Goal: Use online tool/utility: Use online tool/utility

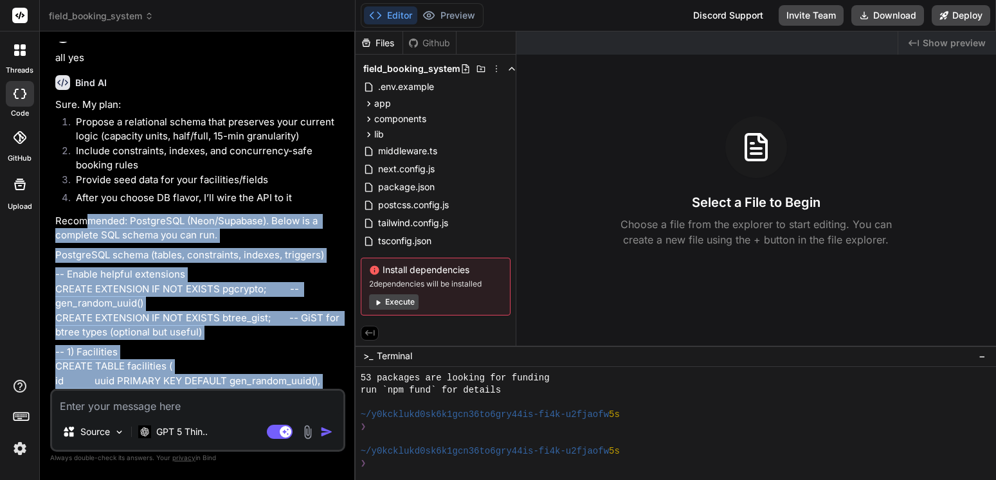
scroll to position [1040, 0]
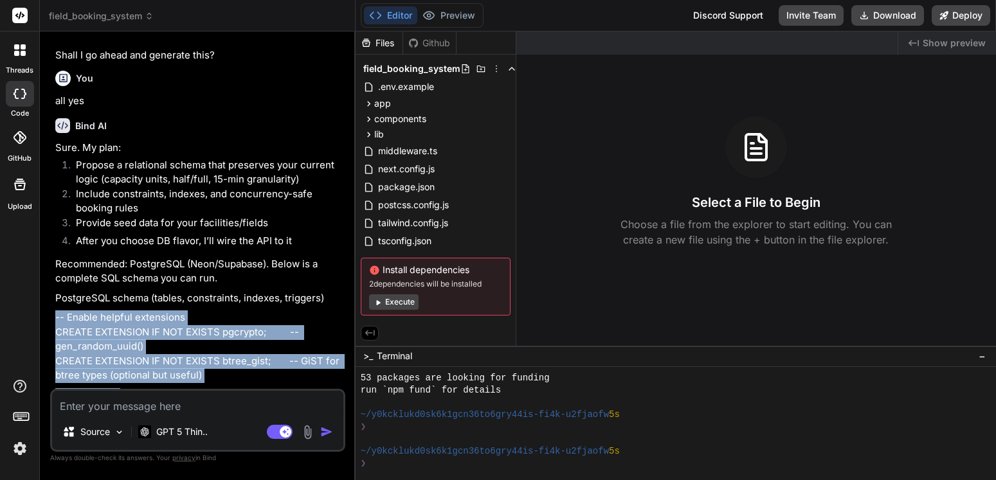
drag, startPoint x: 100, startPoint y: 343, endPoint x: 55, endPoint y: 343, distance: 44.4
copy div "-- Enable helpful extensions CREATE EXTENSION IF NOT EXISTS pgcrypto; -- gen_ra…"
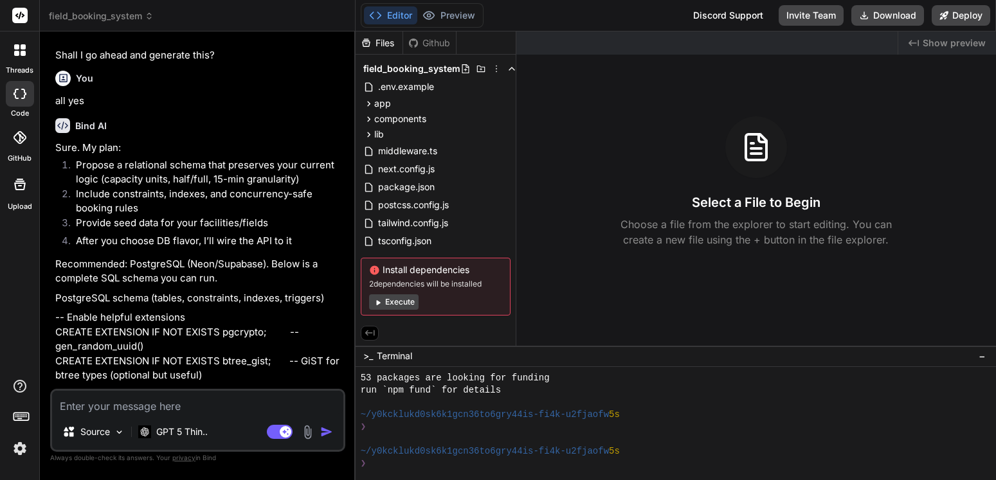
click at [95, 409] on textarea at bounding box center [197, 402] width 291 height 23
type textarea "a"
type textarea "x"
type textarea "al"
type textarea "x"
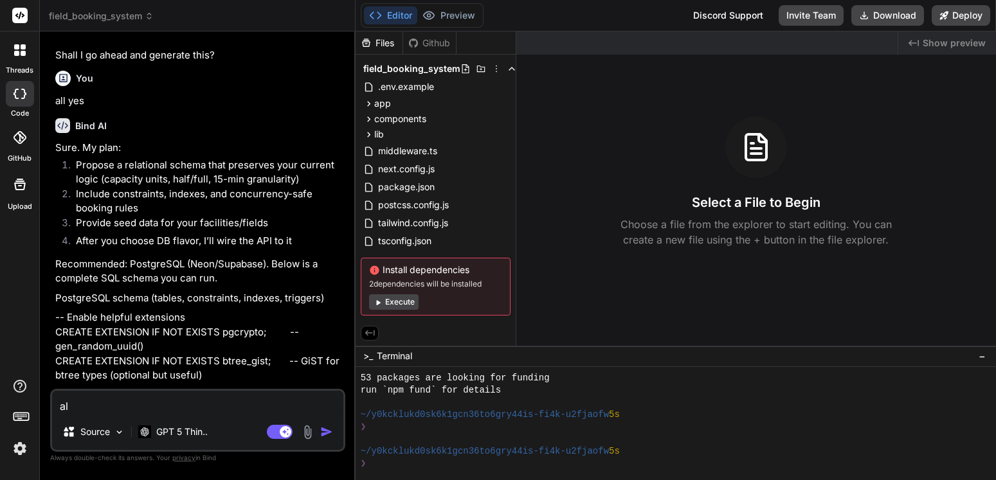
type textarea "alr"
type textarea "x"
type textarea "alri"
type textarea "x"
type textarea "alrig"
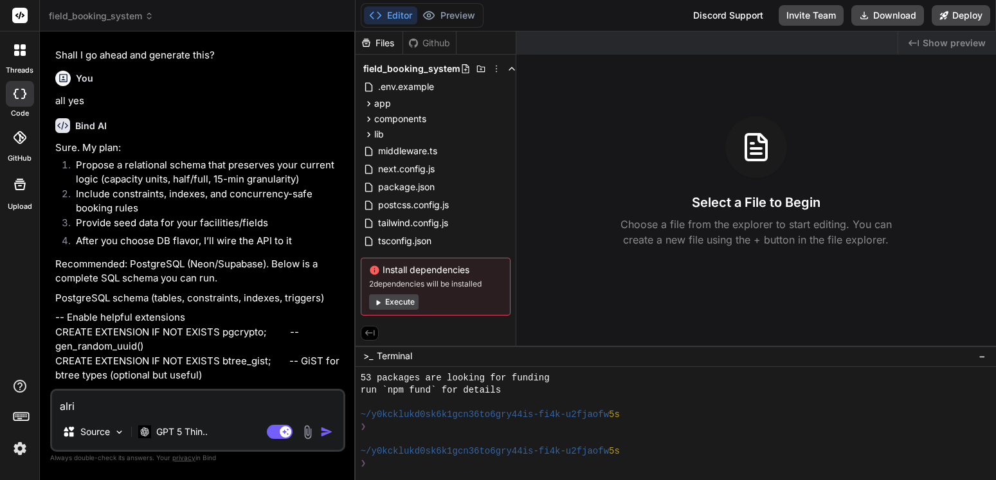
type textarea "x"
type textarea "alrigh"
type textarea "x"
type textarea "alright"
type textarea "x"
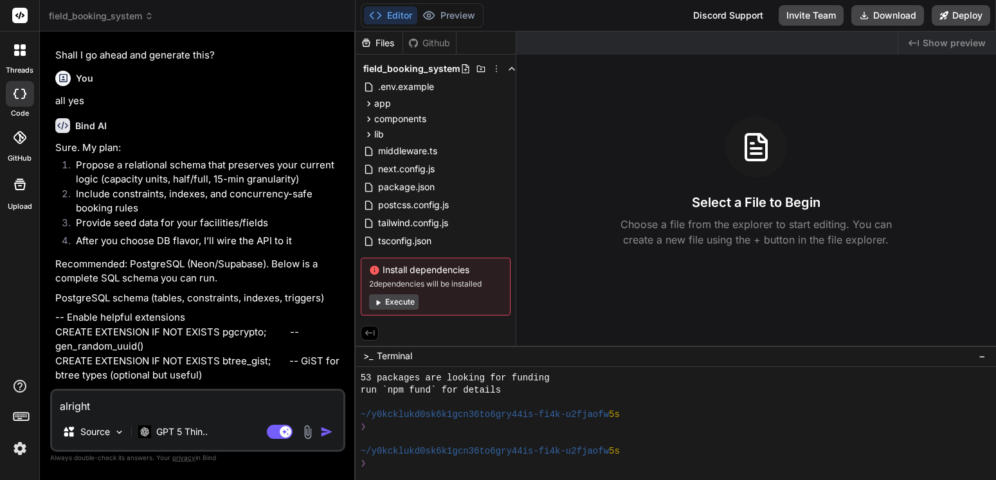
type textarea "alright"
type textarea "x"
type textarea "alright b"
type textarea "x"
type textarea "alright bu"
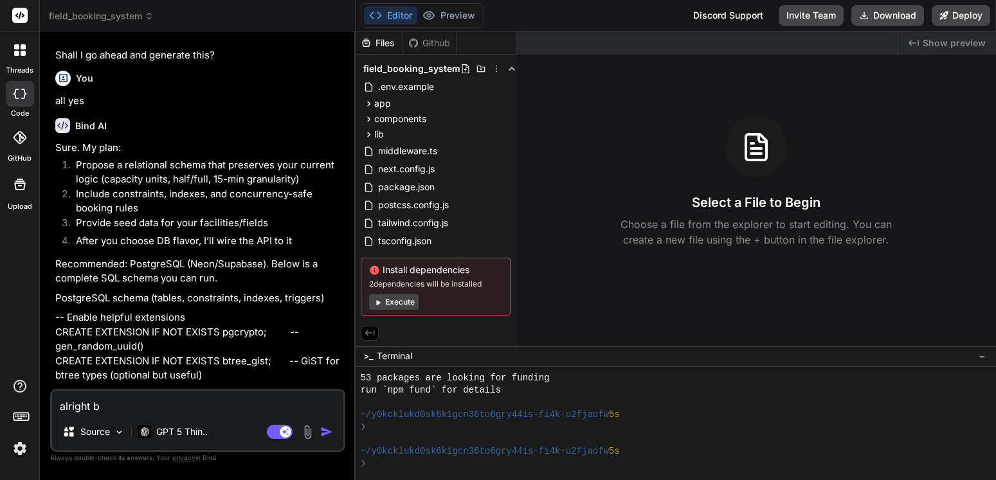
type textarea "x"
type textarea "alright [PERSON_NAME]"
type textarea "x"
type textarea "alright buil"
type textarea "x"
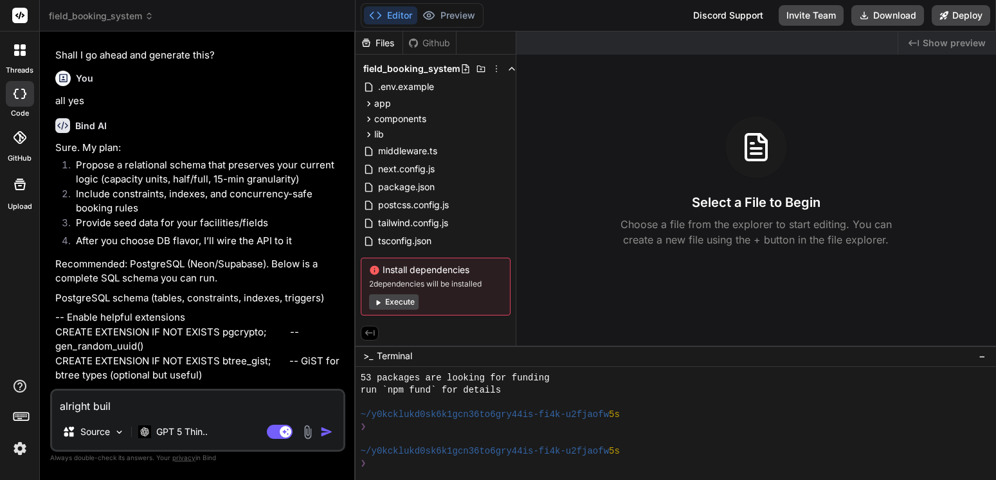
type textarea "alright build"
type textarea "x"
type textarea "alright build"
type textarea "x"
type textarea "alright build w"
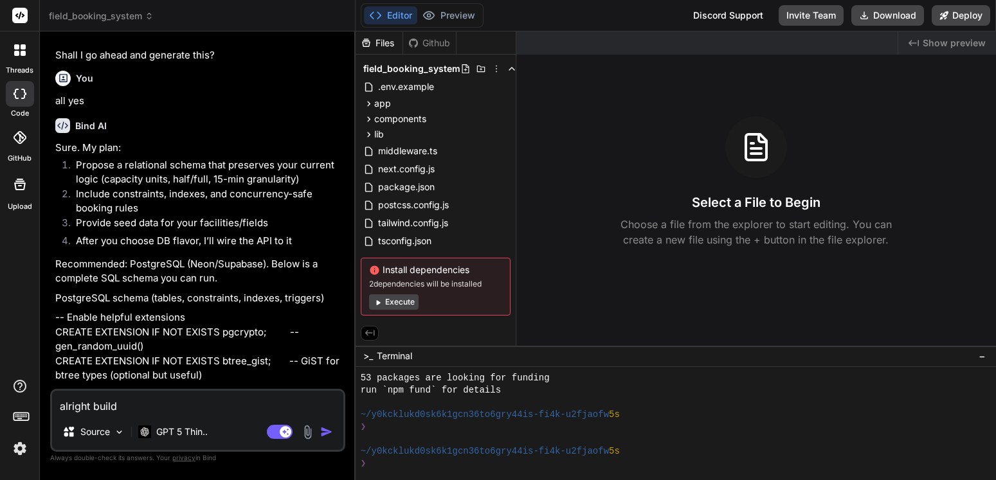
type textarea "x"
type textarea "alright build wi"
type textarea "x"
type textarea "alright build wit"
type textarea "x"
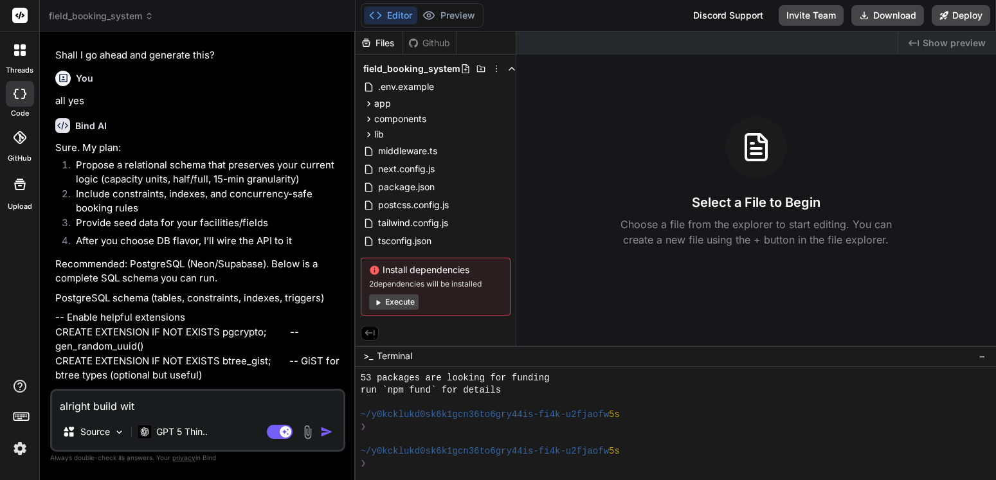
type textarea "alright build with"
type textarea "x"
type textarea "alright build with"
type textarea "x"
type textarea "alright build with t"
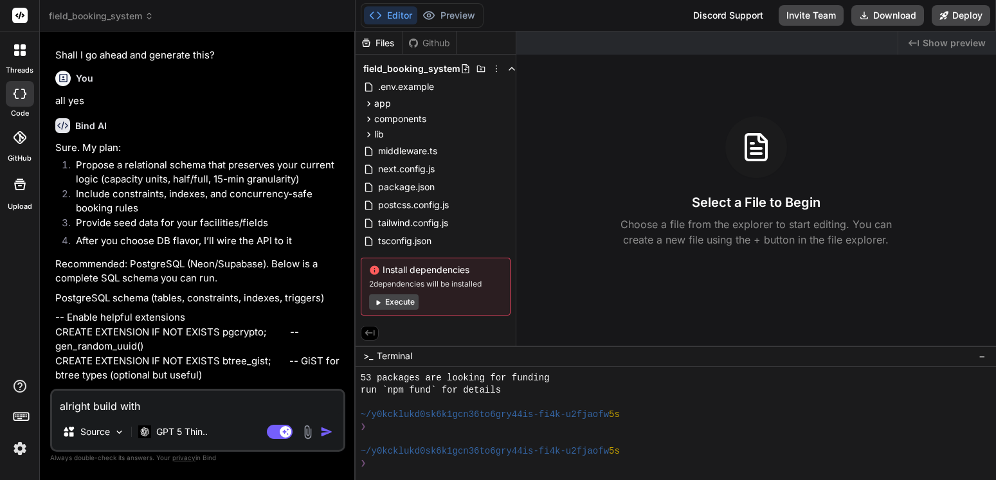
type textarea "x"
type textarea "alright build with th"
type textarea "x"
type textarea "alright build with tho"
type textarea "x"
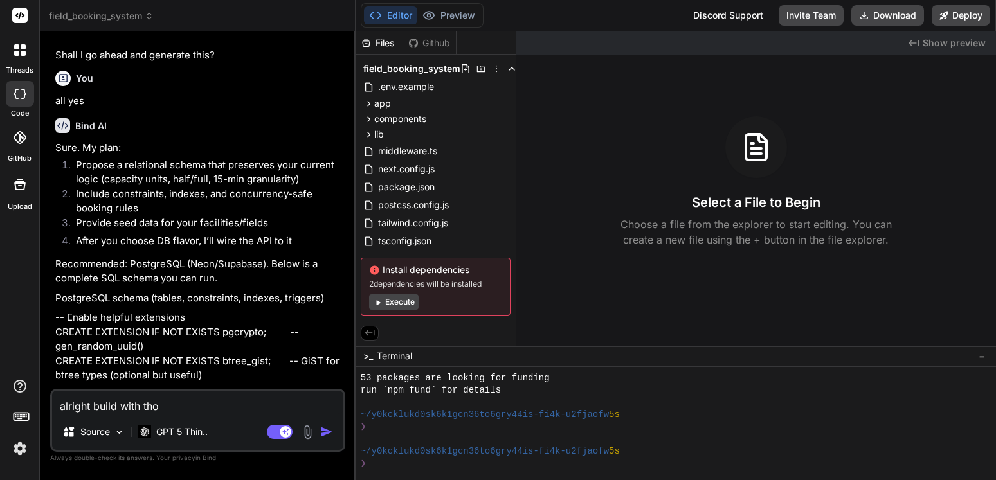
type textarea "alright build with [PERSON_NAME]"
type textarea "x"
type textarea "alright build with those"
type textarea "x"
type textarea "alright build with those"
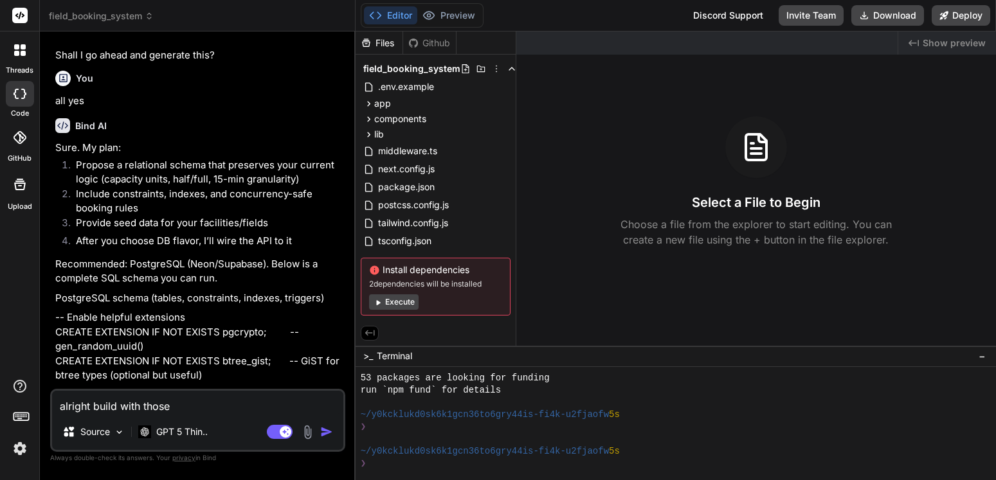
type textarea "x"
type textarea "alright build with those 6"
type textarea "x"
type textarea "alright build with those 6"
type textarea "x"
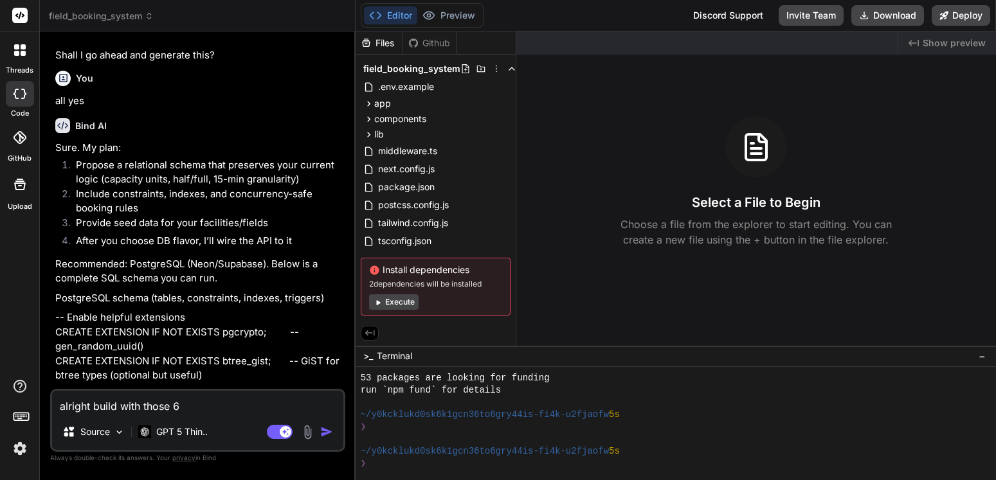
type textarea "alright build with those 6 t"
type textarea "x"
type textarea "alright build with those 6 ta"
type textarea "x"
type textarea "alright build with those 6 tab"
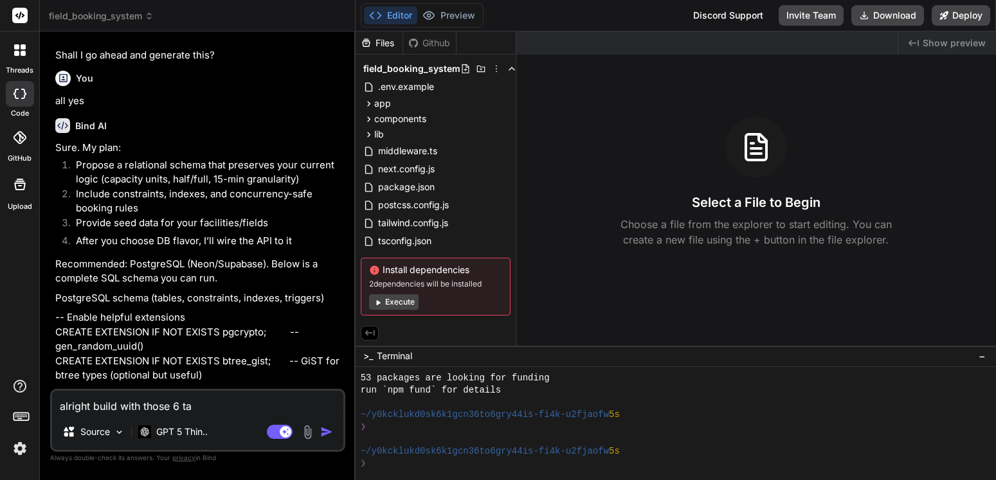
type textarea "x"
type textarea "alright build with those 6 tabl"
type textarea "x"
type textarea "alright build with those 6 table"
type textarea "x"
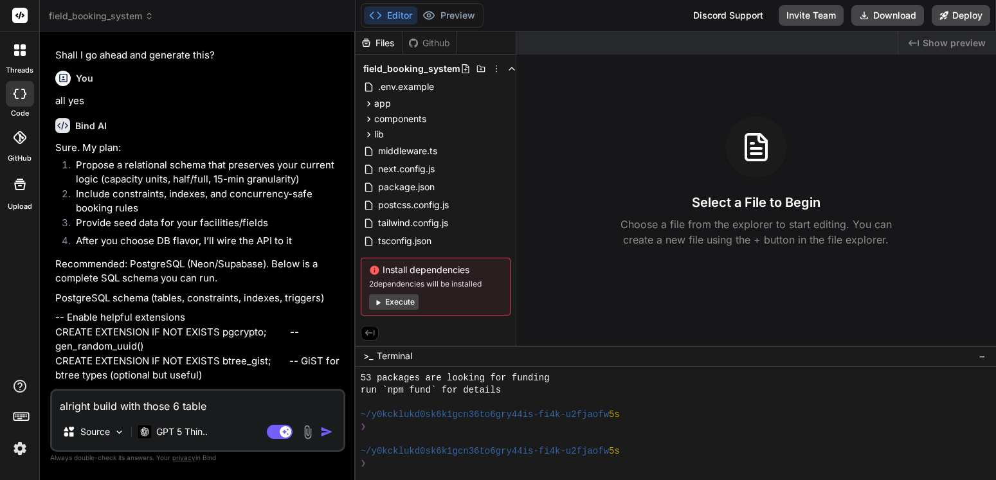
type textarea "alright build with those 6 tables"
type textarea "x"
type textarea "alright build with those 6 tables"
type textarea "x"
type textarea "alright build with those 6 tables a"
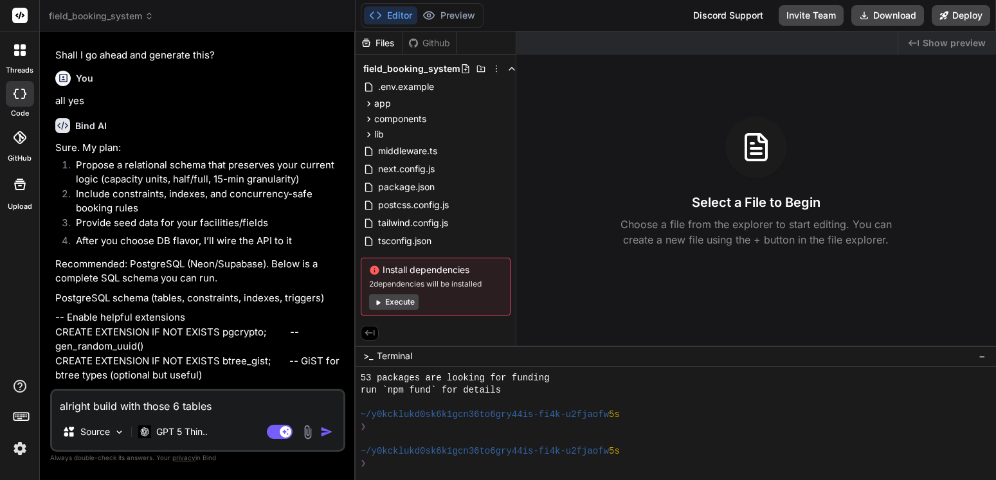
type textarea "x"
type textarea "alright build with those 6 tables an"
type textarea "x"
type textarea "alright build with those 6 tables and"
type textarea "x"
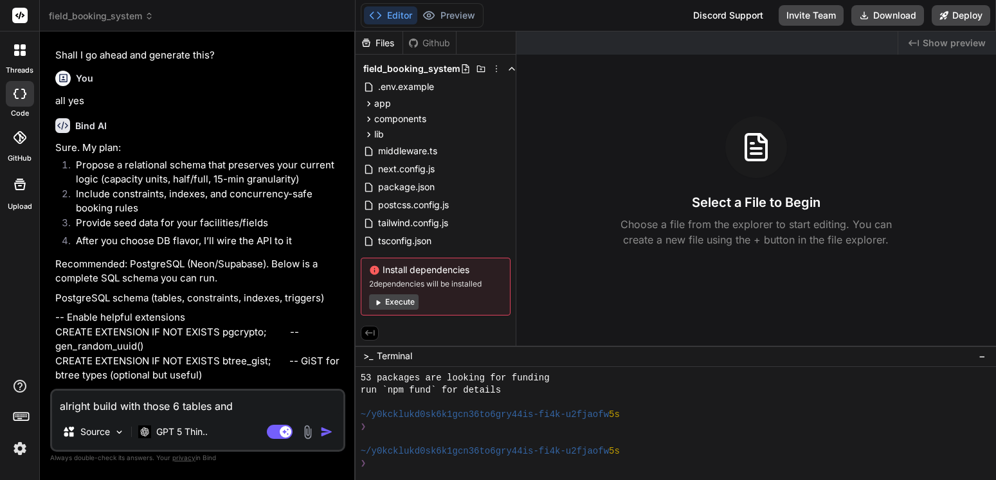
type textarea "alright build with those 6 tables and"
type textarea "x"
type textarea "alright build with those 6 tables and a"
type textarea "x"
type textarea "alright build with those 6 tables and ap"
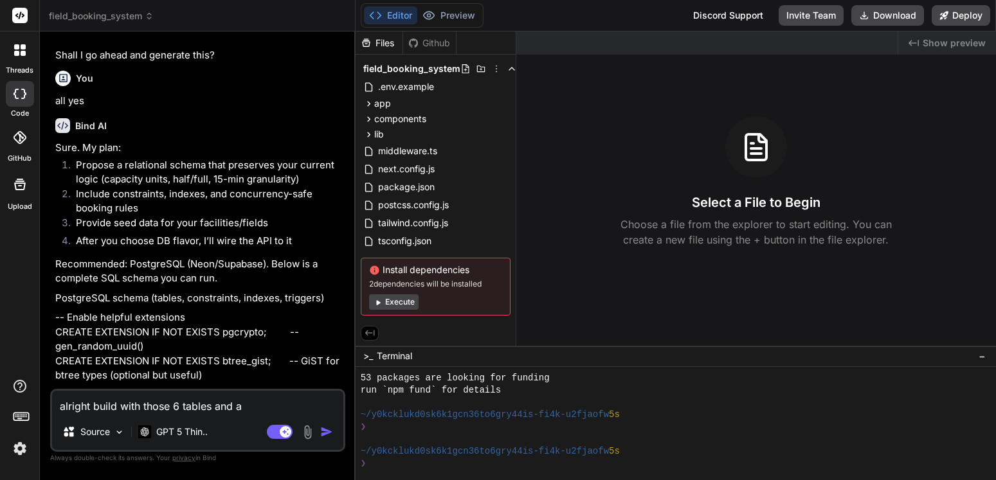
type textarea "x"
type textarea "alright build with those 6 tables and api"
type textarea "x"
type textarea "alright build with those 6 tables and api"
type textarea "x"
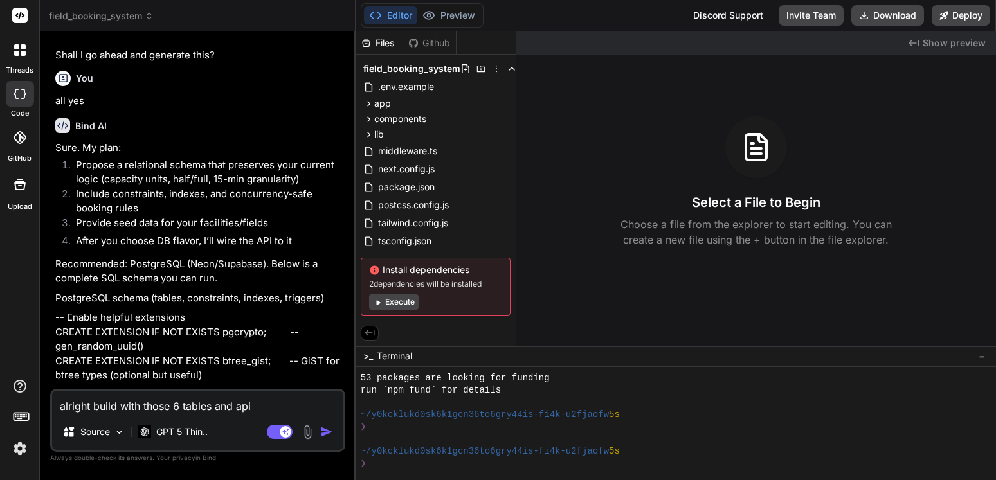
type textarea "alright build with those 6 tables and api c"
type textarea "x"
type textarea "alright build with those 6 tables and api ca"
type textarea "x"
type textarea "alright build with those 6 tables and api cal"
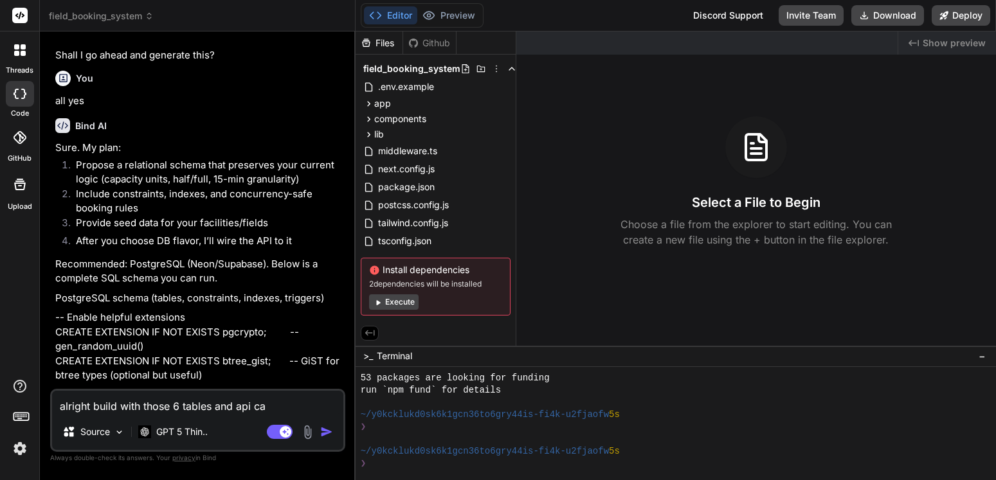
type textarea "x"
type textarea "alright build with those 6 tables and api call"
type textarea "x"
type textarea "alright build with those 6 tables and api calls"
type textarea "x"
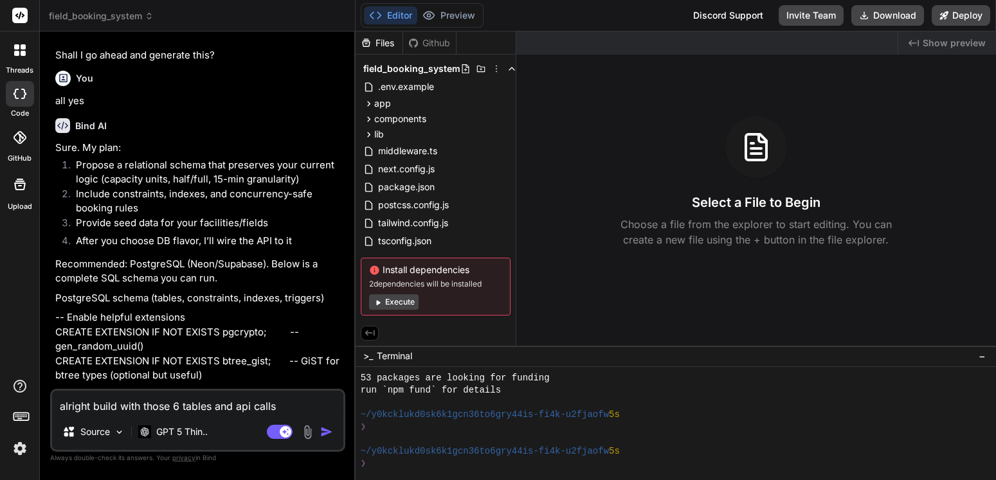
type textarea "alright build with those 6 tables and api calls"
type textarea "x"
type textarea "alright build with those 6 tables and api calls f"
type textarea "x"
type textarea "alright build with those 6 tables and api calls fl"
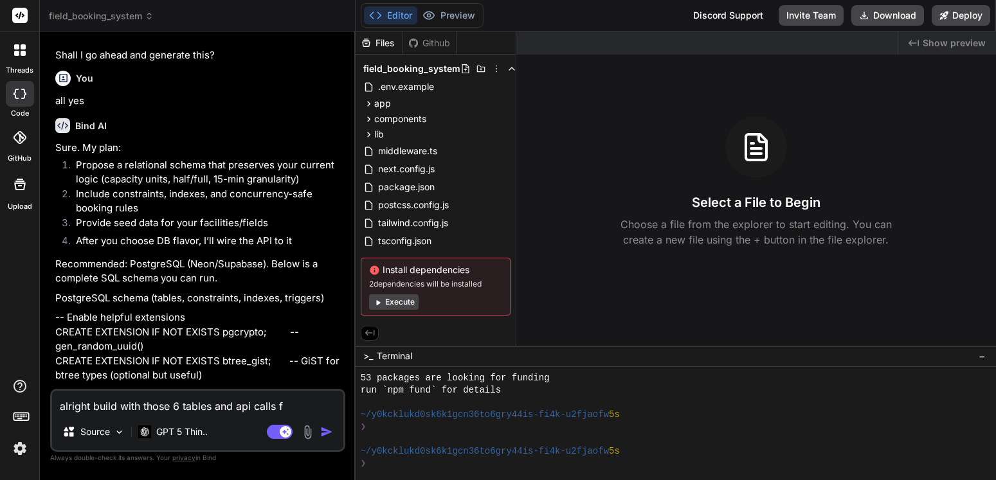
type textarea "x"
type textarea "alright build with those 6 tables and api calls fle"
type textarea "x"
type textarea "alright build with those 6 tables and api calls fles"
type textarea "x"
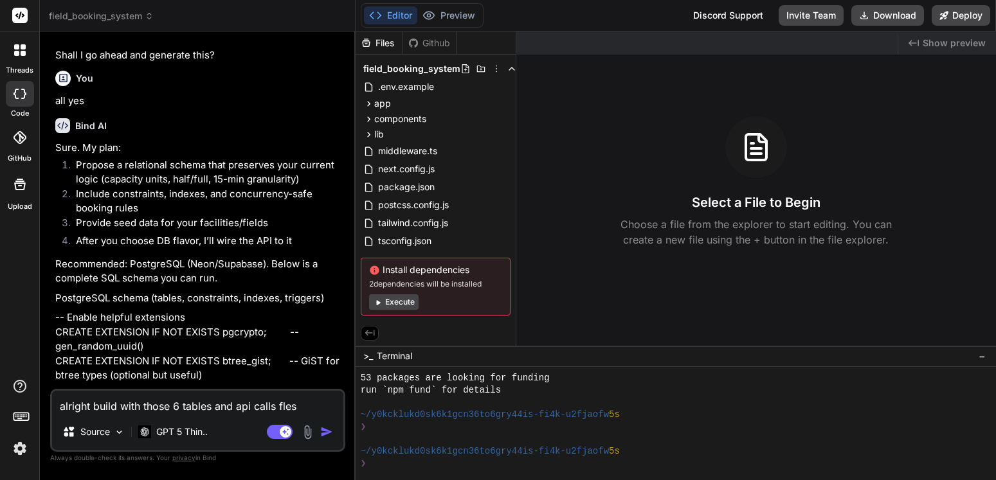
type textarea "alright build with those 6 tables and api calls flesh"
type textarea "x"
type textarea "alright build with those 6 tables and api calls fleshe"
type textarea "x"
type textarea "alright build with those 6 tables and api calls fleshed"
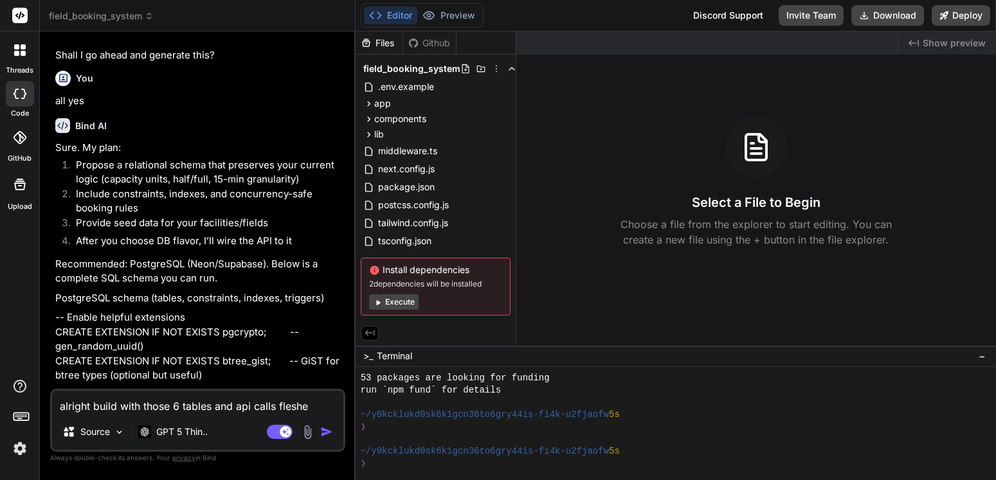
type textarea "x"
type textarea "alright build with those 6 tables and api calls fleshed"
type textarea "x"
type textarea "alright build with those 6 tables and api calls fleshed o"
type textarea "x"
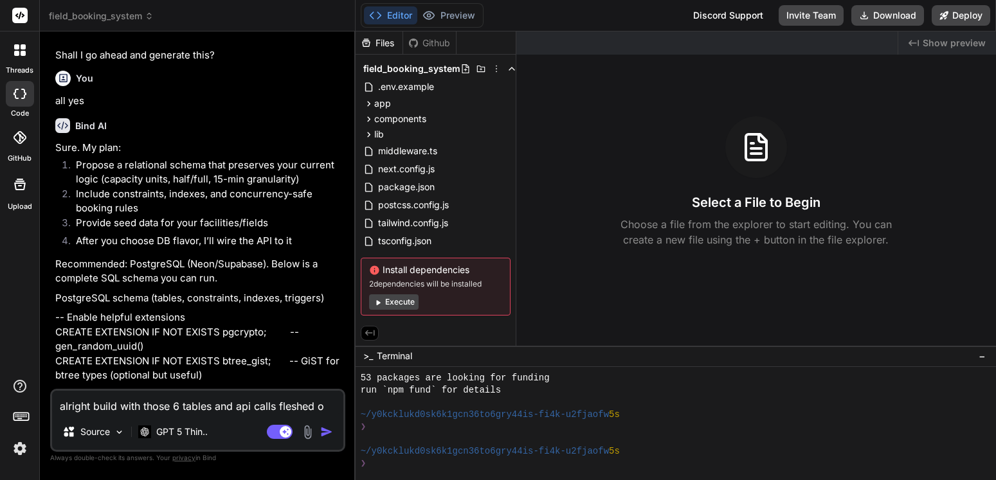
type textarea "alright build with those 6 tables and api calls fleshed ou"
type textarea "x"
type textarea "alright build with those 6 tables and api calls fleshed out"
type textarea "x"
type textarea "alright build with those 6 tables and api calls fleshed out"
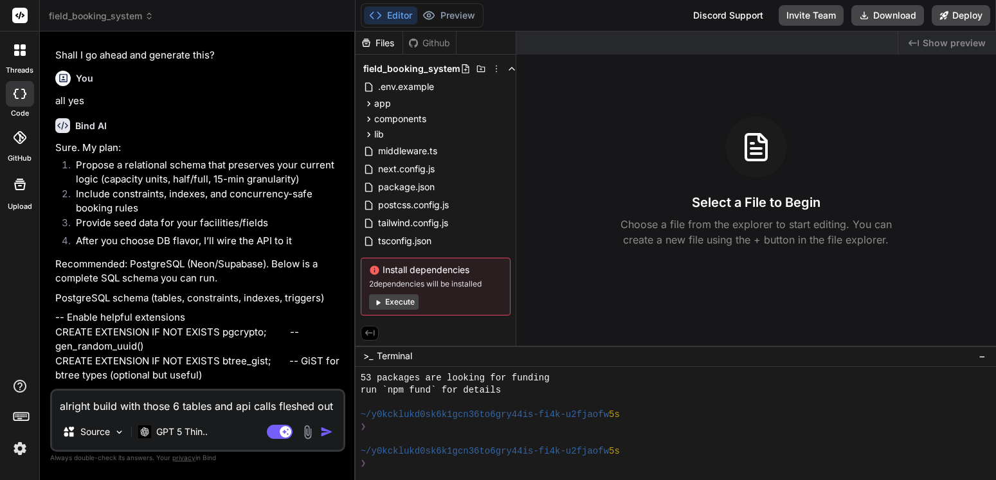
type textarea "x"
type textarea "alright build with those 6 tables and api calls fleshed out a"
type textarea "x"
type textarea "alright build with those 6 tables and api calls fleshed out an"
type textarea "x"
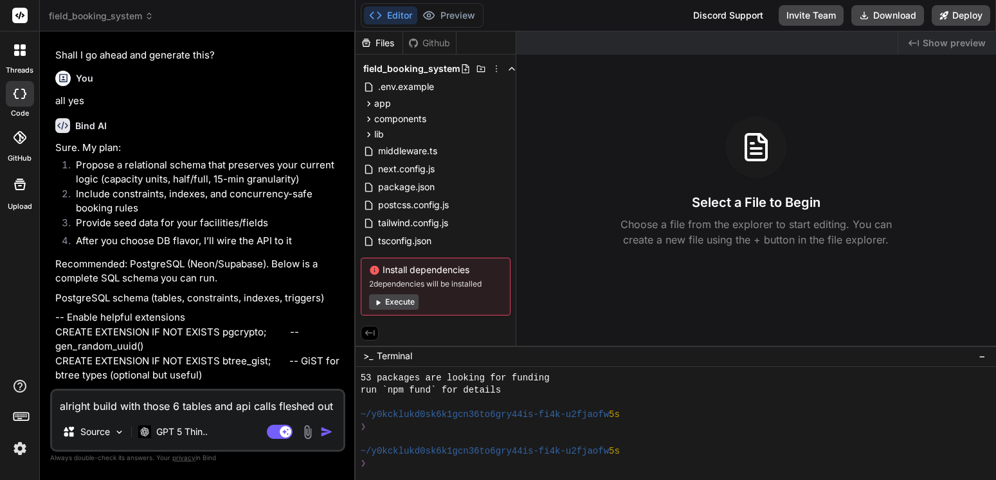
type textarea "alright build with those 6 tables and api calls fleshed out and"
type textarea "x"
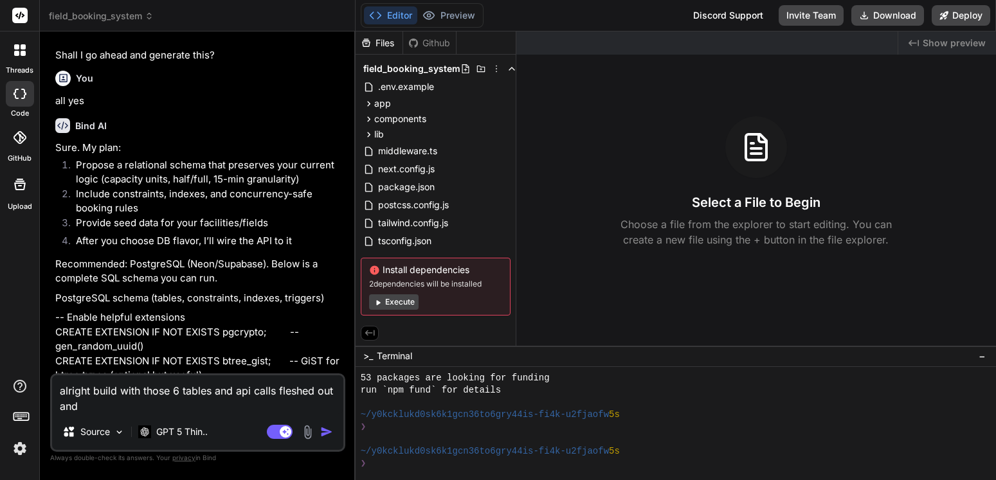
type textarea "alright build with those 6 tables and api calls fleshed out and"
type textarea "x"
type textarea "alright build with those 6 tables and api calls fleshed out and t"
type textarea "x"
type textarea "alright build with those 6 tables and api calls fleshed out and th"
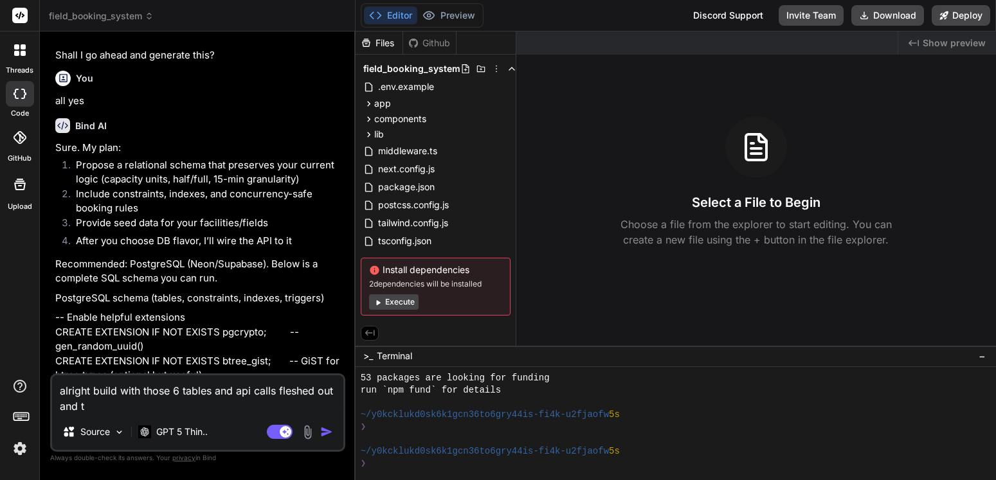
type textarea "x"
type textarea "alright build with those 6 tables and api calls fleshed out and the"
type textarea "x"
type textarea "alright build with those 6 tables and api calls fleshed out and then"
type textarea "x"
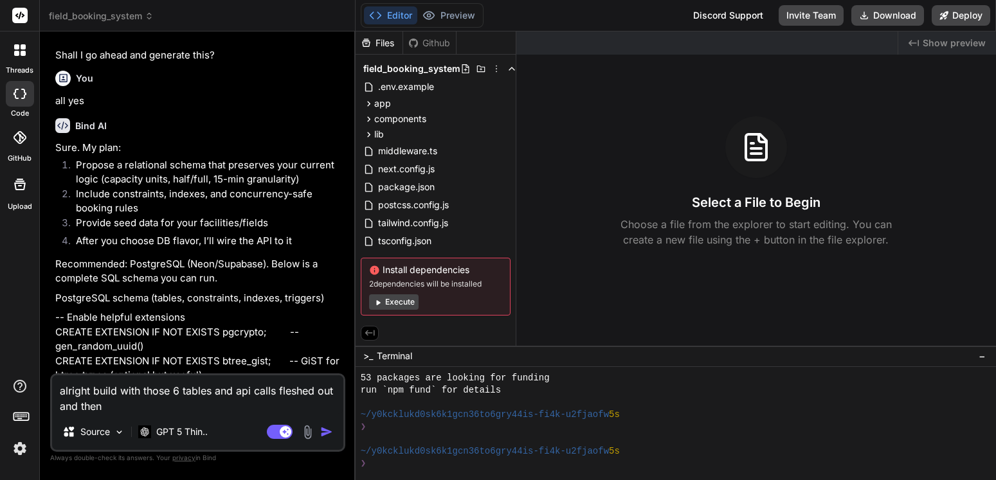
type textarea "alright build with those 6 tables and api calls fleshed out and then"
type textarea "x"
type textarea "alright build with those 6 tables and api calls fleshed out and then a"
type textarea "x"
type textarea "alright build with those 6 tables and api calls fleshed out and then af"
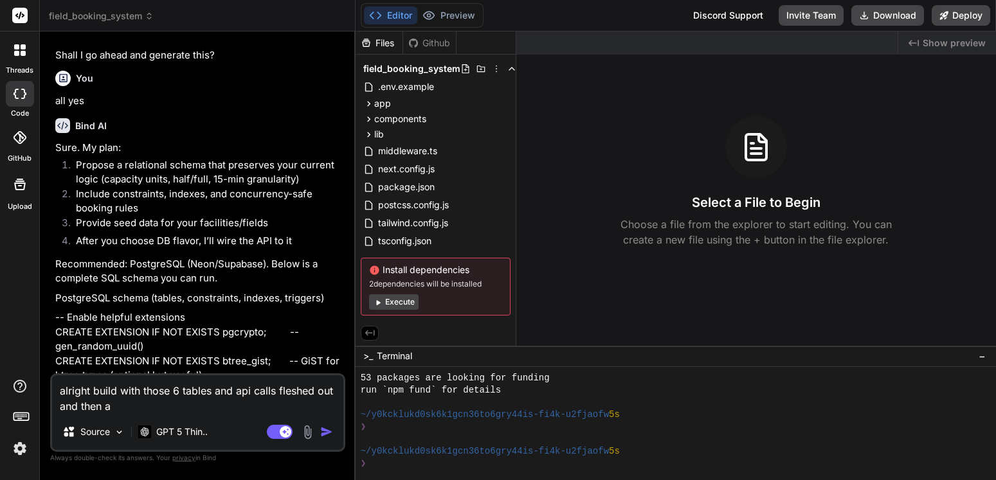
type textarea "x"
type textarea "alright build with those 6 tables and api calls fleshed out and then aft"
type textarea "x"
type textarea "alright build with those 6 tables and api calls fleshed out and then afte"
type textarea "x"
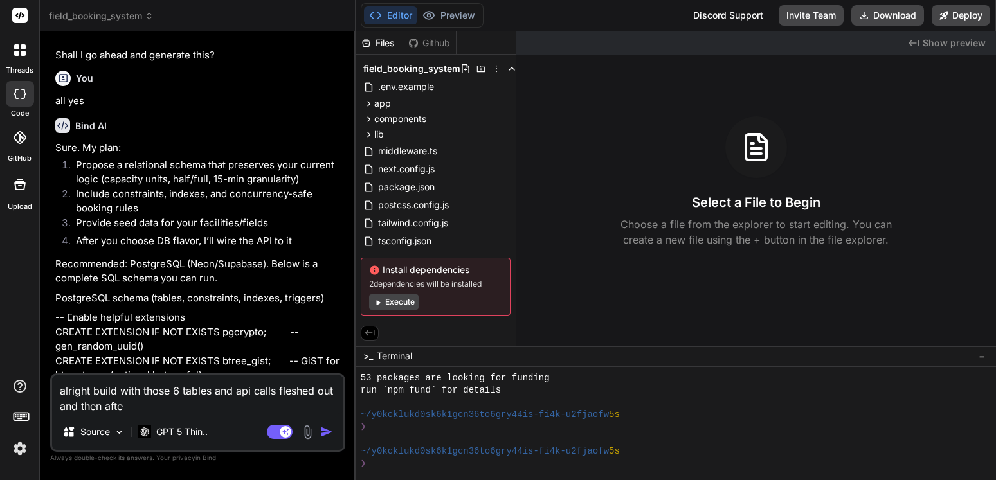
type textarea "alright build with those 6 tables and api calls fleshed out and then after"
type textarea "x"
type textarea "alright build with those 6 tables and api calls fleshed out and then afterw"
type textarea "x"
type textarea "alright build with those 6 tables and api calls fleshed out and then afterwa"
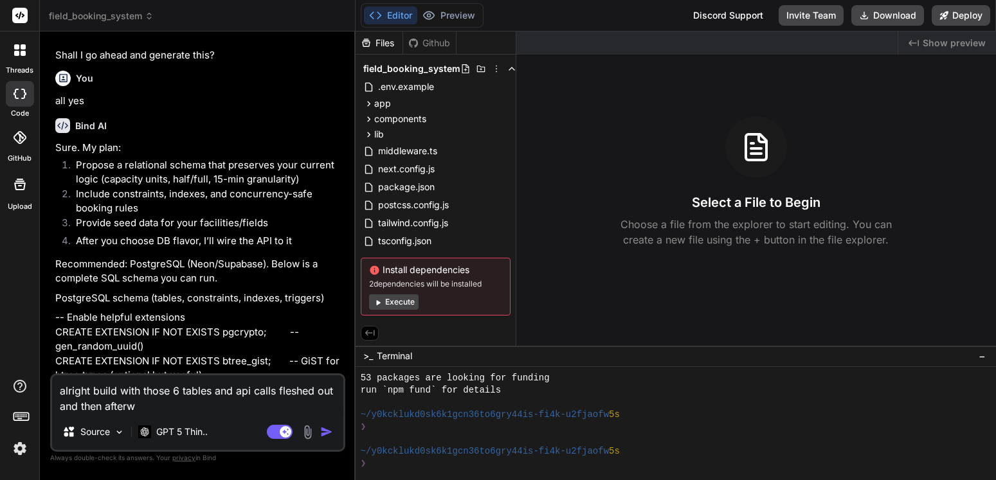
type textarea "x"
type textarea "alright build with those 6 tables and api calls fleshed out and then afterwar"
type textarea "x"
type textarea "alright build with those 6 tables and api calls fleshed out and then afterward"
type textarea "x"
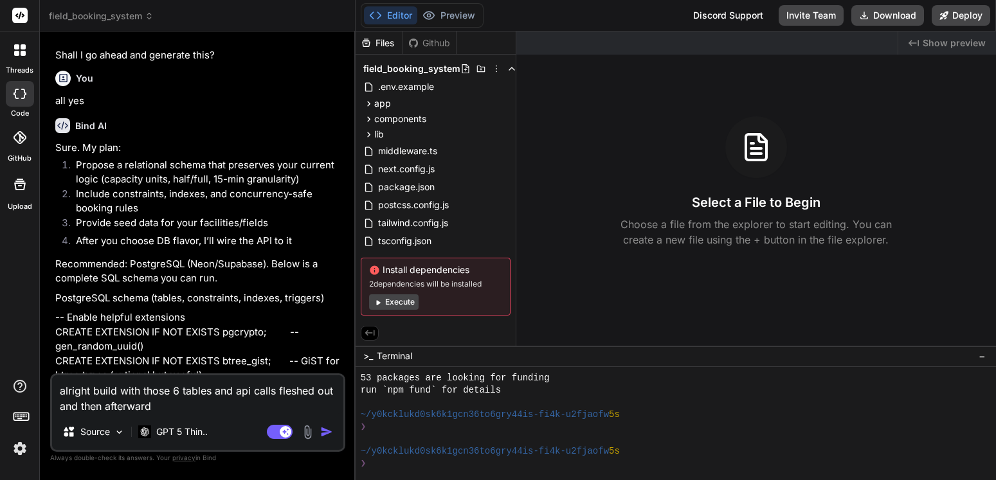
type textarea "alright build with those 6 tables and api calls fleshed out and then afterwards"
type textarea "x"
type textarea "alright build with those 6 tables and api calls fleshed out and then afterwards"
type textarea "x"
type textarea "alright build with those 6 tables and api calls fleshed out and then afterwards…"
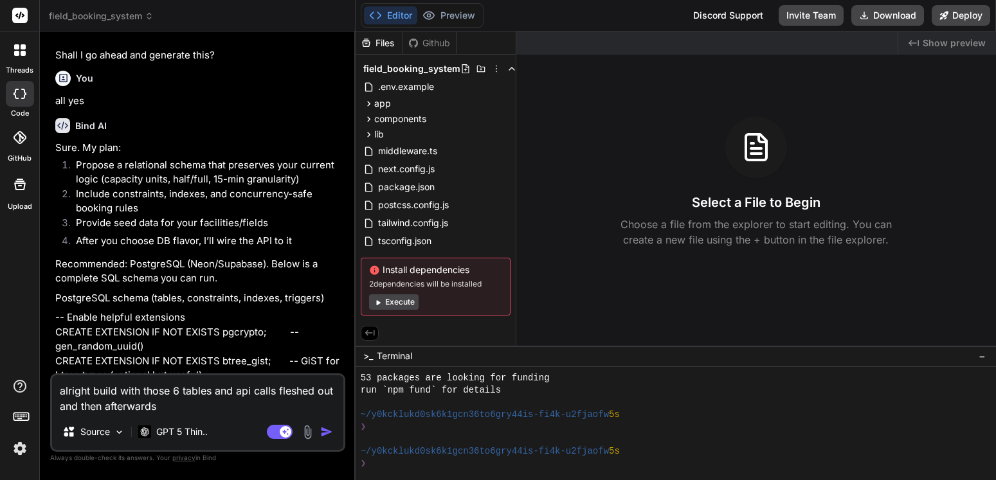
type textarea "x"
type textarea "alright build with those 6 tables and api calls fleshed out and then afterwards…"
type textarea "x"
type textarea "alright build with those 6 tables and api calls fleshed out and then afterwards…"
type textarea "x"
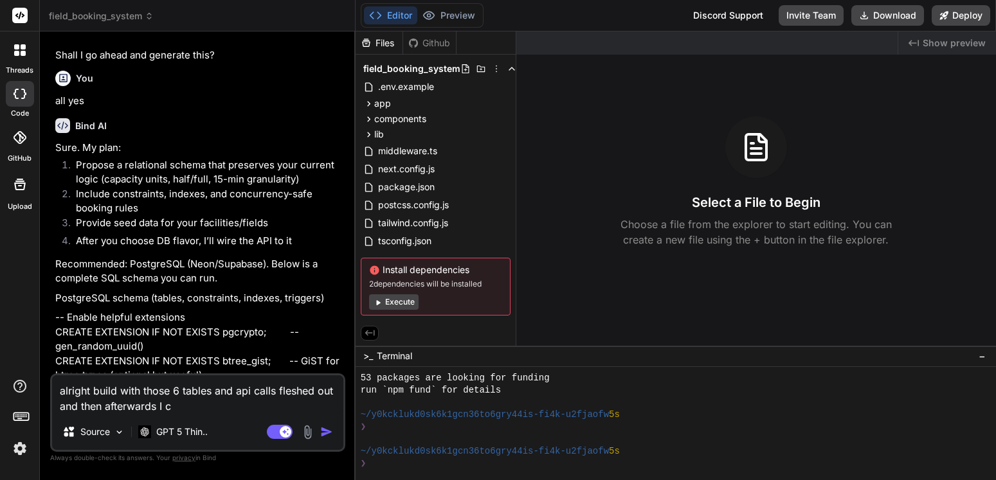
type textarea "alright build with those 6 tables and api calls fleshed out and then afterwards…"
type textarea "x"
type textarea "alright build with those 6 tables and api calls fleshed out and then afterwards…"
type textarea "x"
type textarea "alright build with those 6 tables and api calls fleshed out and then afterwards…"
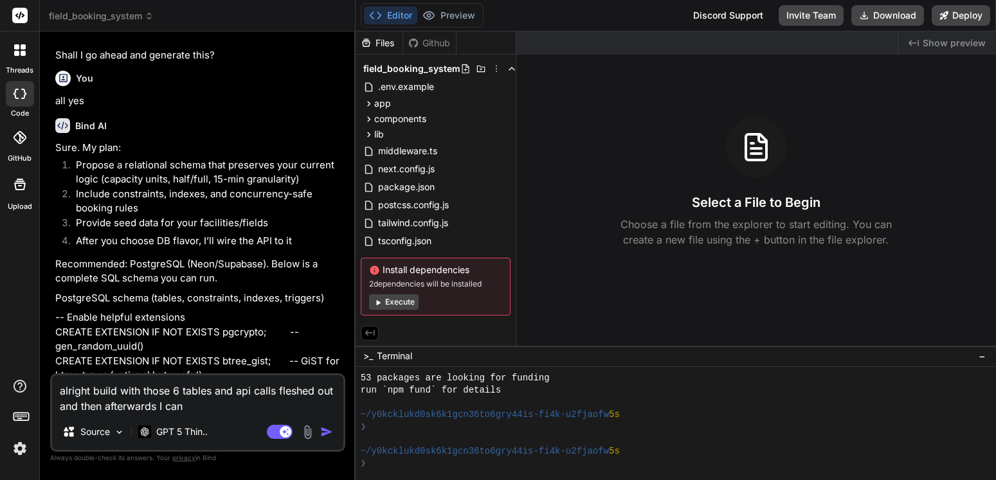
type textarea "x"
type textarea "alright build with those 6 tables and api calls fleshed out and then afterwards…"
type textarea "x"
type textarea "alright build with those 6 tables and api calls fleshed out and then afterwards…"
type textarea "x"
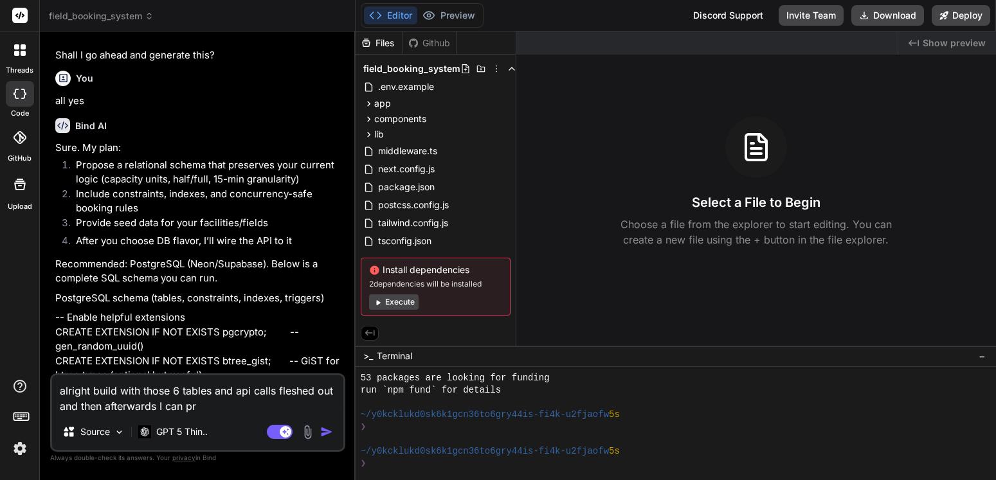
type textarea "alright build with those 6 tables and api calls fleshed out and then afterwards…"
type textarea "x"
type textarea "alright build with those 6 tables and api calls fleshed out and then afterwards…"
type textarea "x"
type textarea "alright build with those 6 tables and api calls fleshed out and then afterwards…"
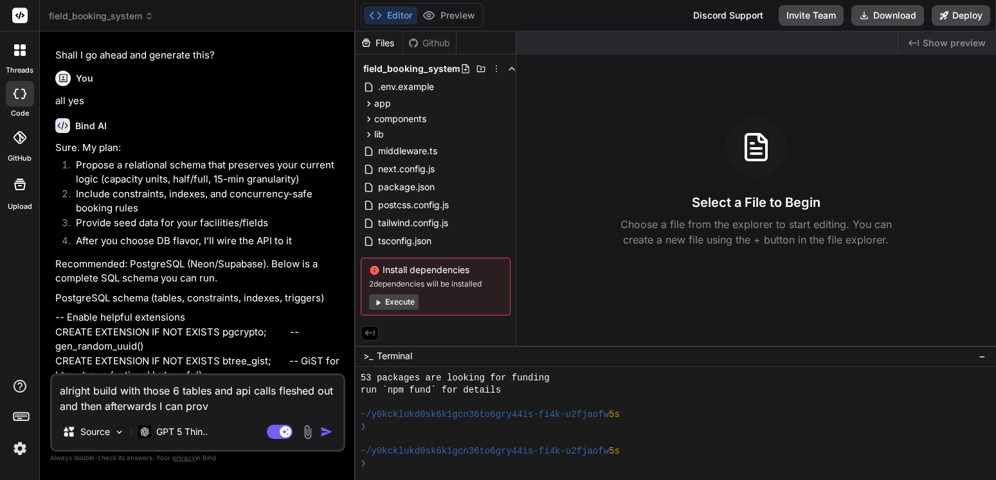
type textarea "x"
type textarea "alright build with those 6 tables and api calls fleshed out and then afterwards…"
type textarea "x"
type textarea "alright build with those 6 tables and api calls fleshed out and then afterwards…"
type textarea "x"
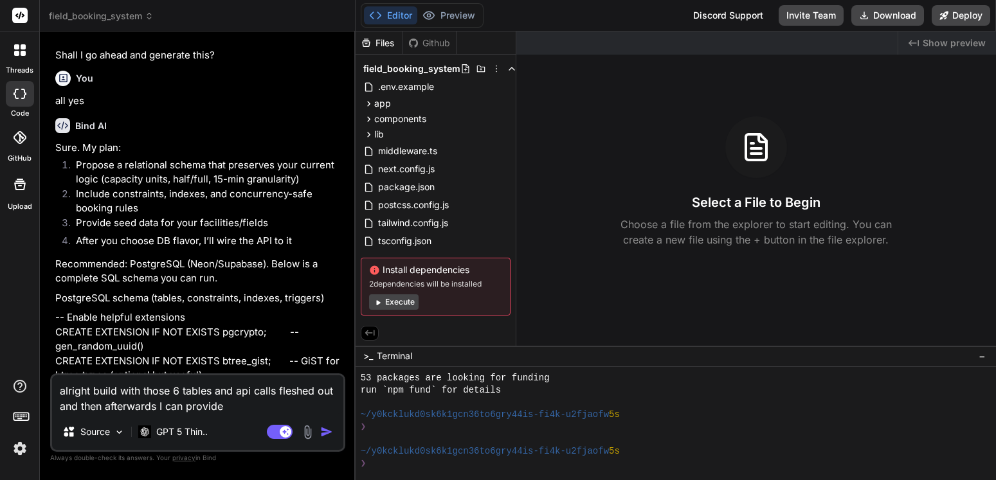
type textarea "alright build with those 6 tables and api calls fleshed out and then afterwards…"
type textarea "x"
type textarea "alright build with those 6 tables and api calls fleshed out and then afterwards…"
type textarea "x"
type textarea "alright build with those 6 tables and api calls fleshed out and then afterwards…"
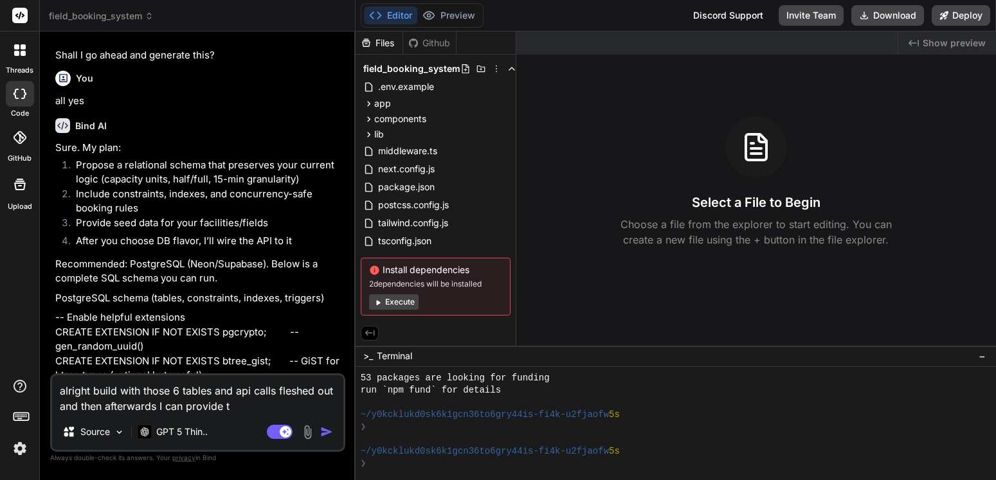
type textarea "x"
type textarea "alright build with those 6 tables and api calls fleshed out and then afterwards…"
type textarea "x"
type textarea "alright build with those 6 tables and api calls fleshed out and then afterwards…"
type textarea "x"
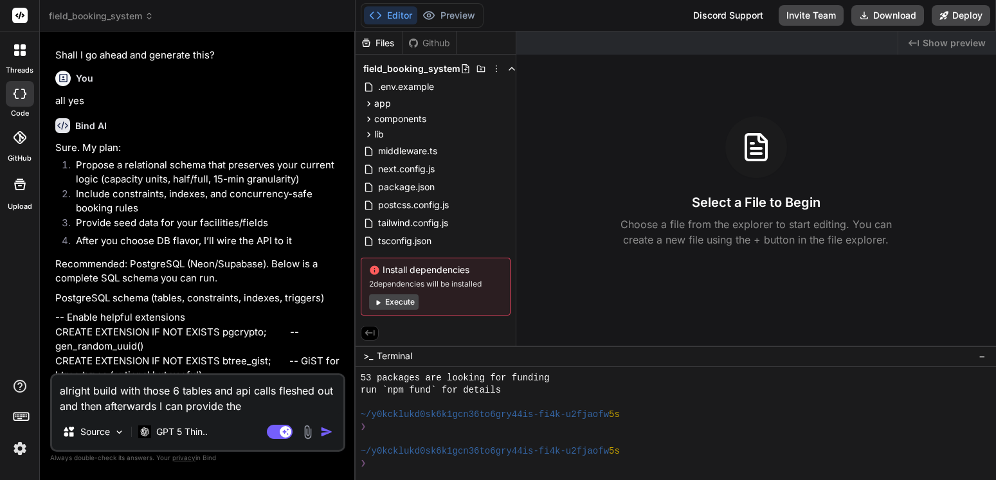
type textarea "alright build with those 6 tables and api calls fleshed out and then afterwards…"
type textarea "x"
type textarea "alright build with those 6 tables and api calls fleshed out and then afterwards…"
type textarea "x"
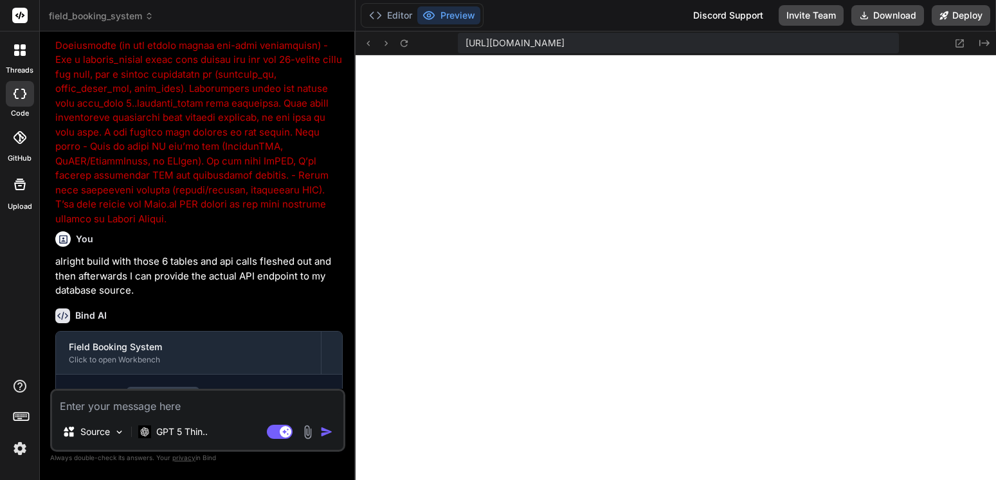
scroll to position [1674, 0]
